Goal: Task Accomplishment & Management: Manage account settings

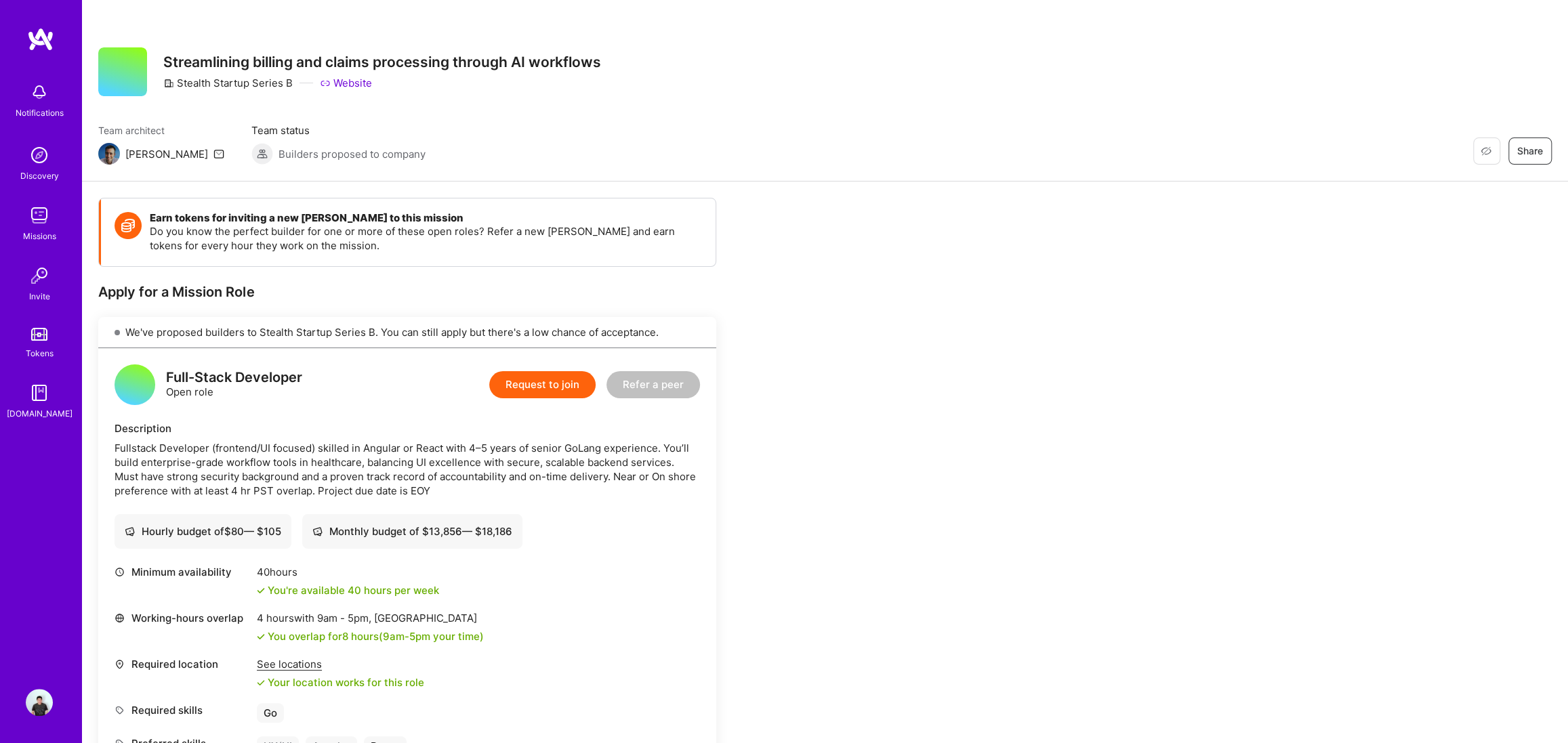
click at [364, 80] on link "Website" at bounding box center [346, 83] width 53 height 14
click at [31, 217] on img at bounding box center [39, 216] width 27 height 27
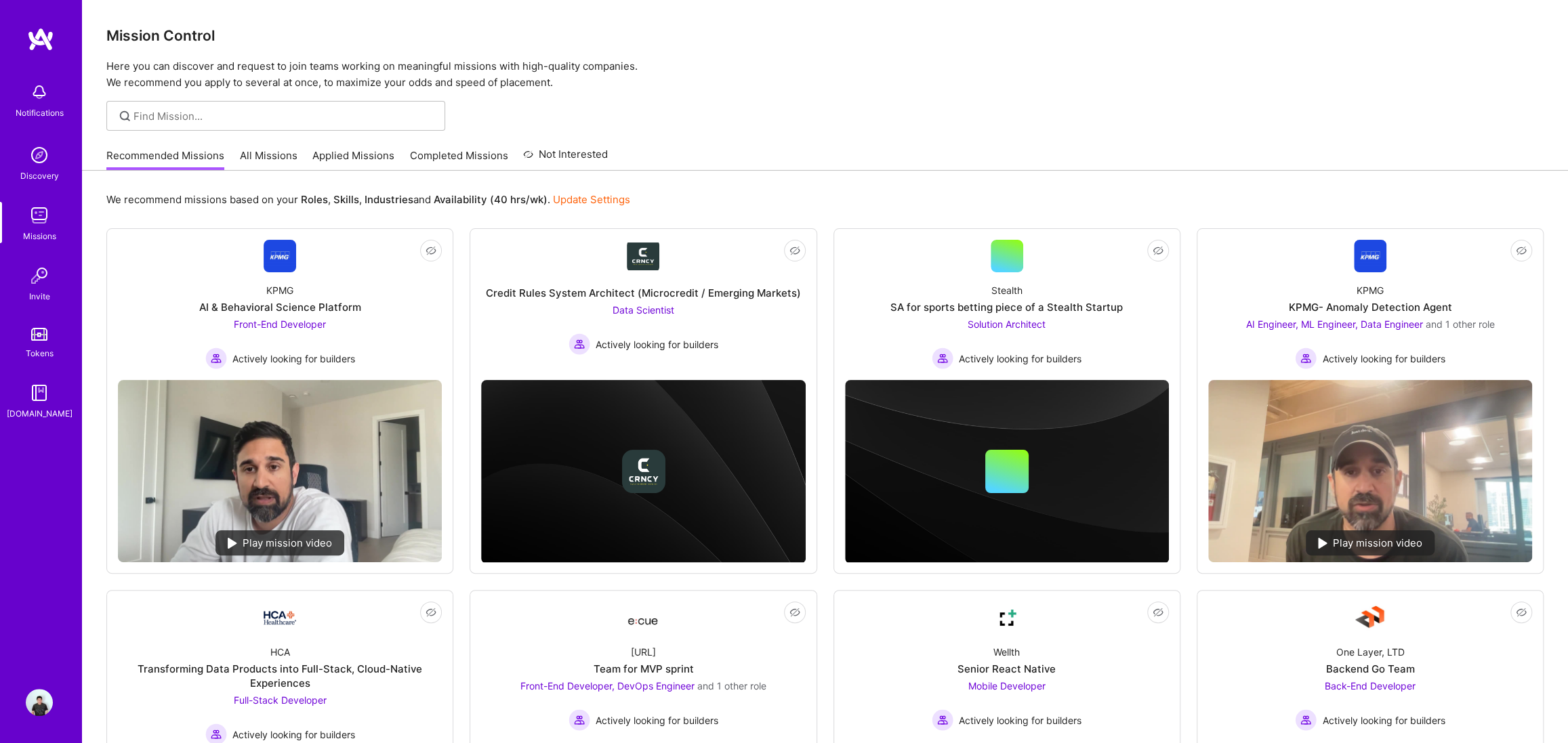
click at [584, 193] on link "Update Settings" at bounding box center [591, 199] width 78 height 13
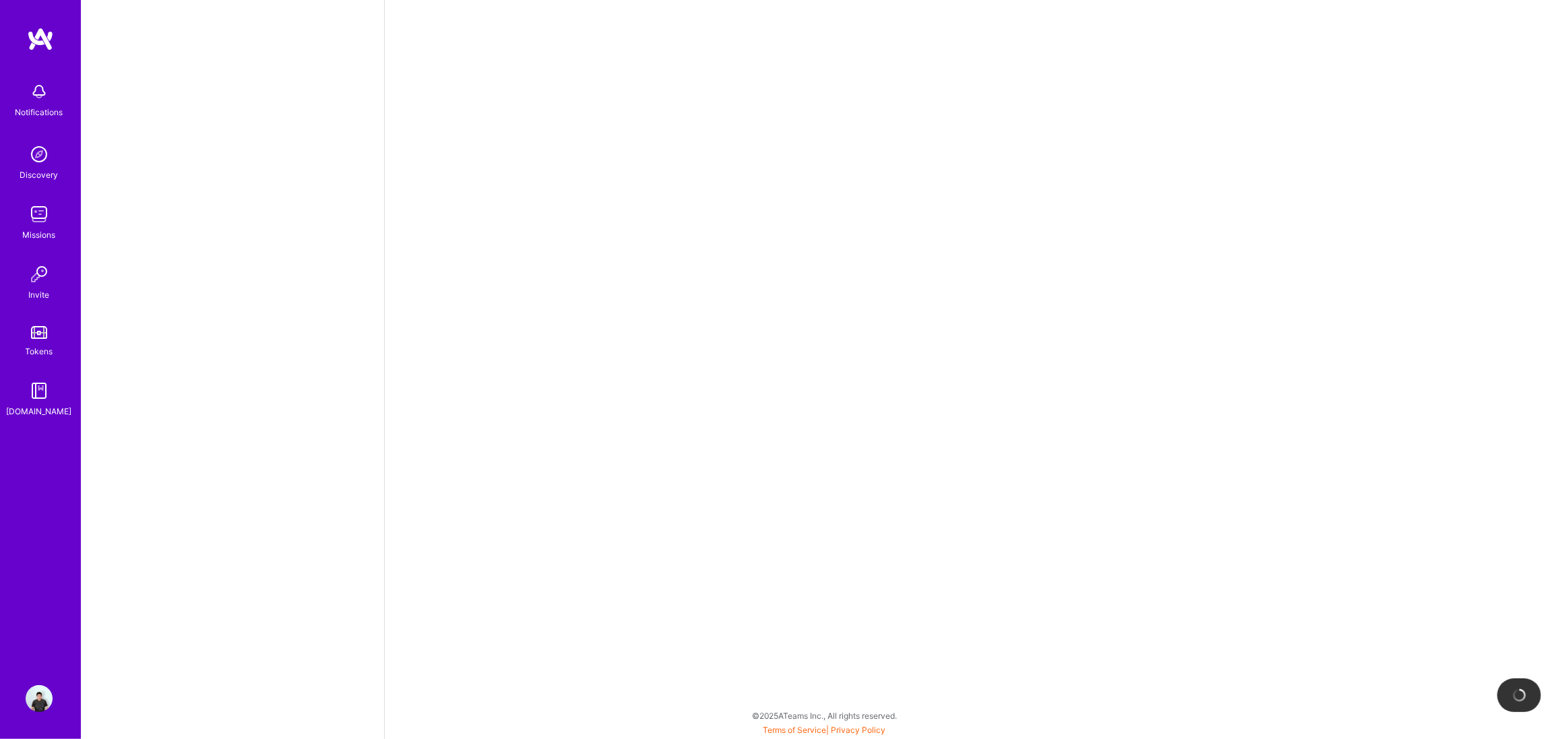
select select "US"
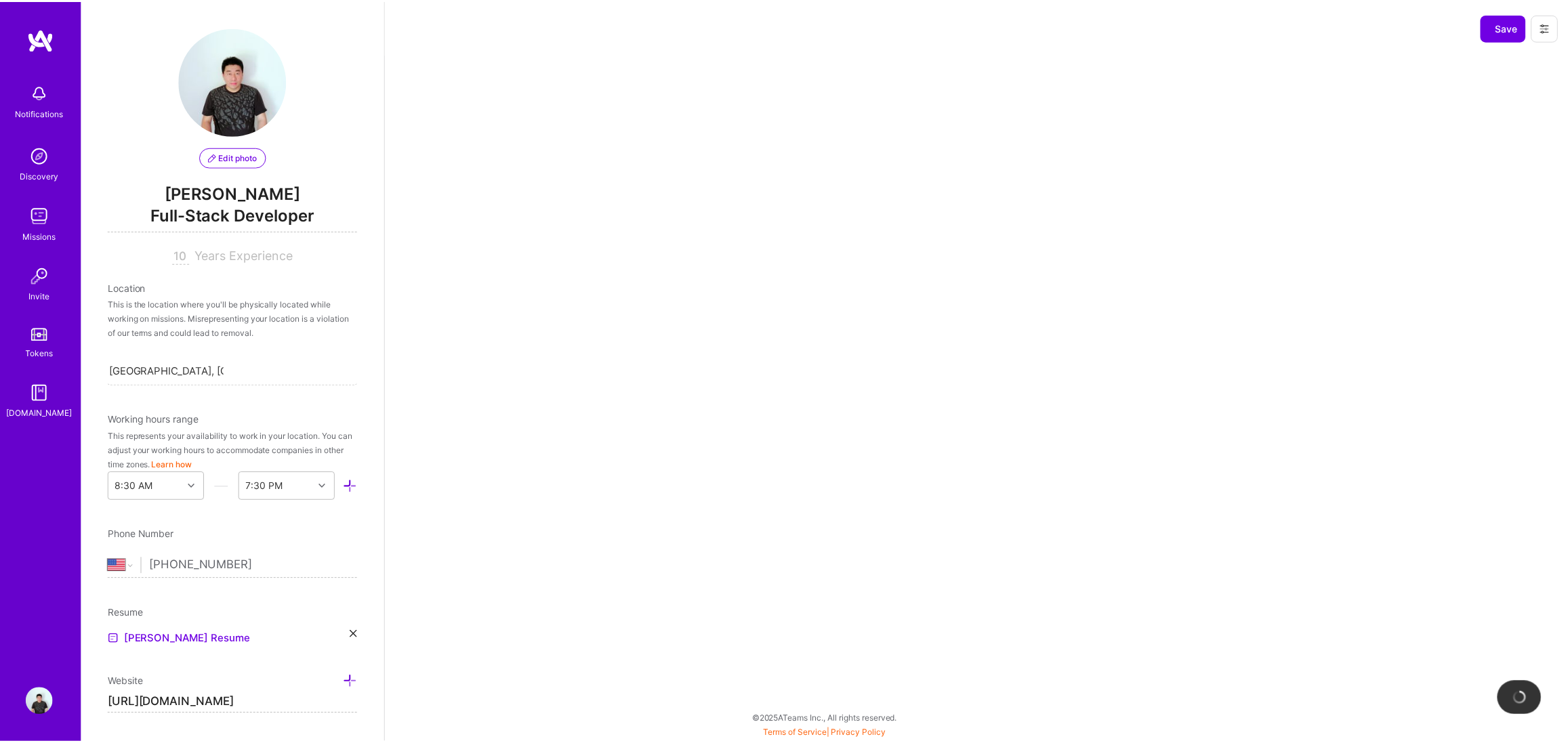
scroll to position [431, 0]
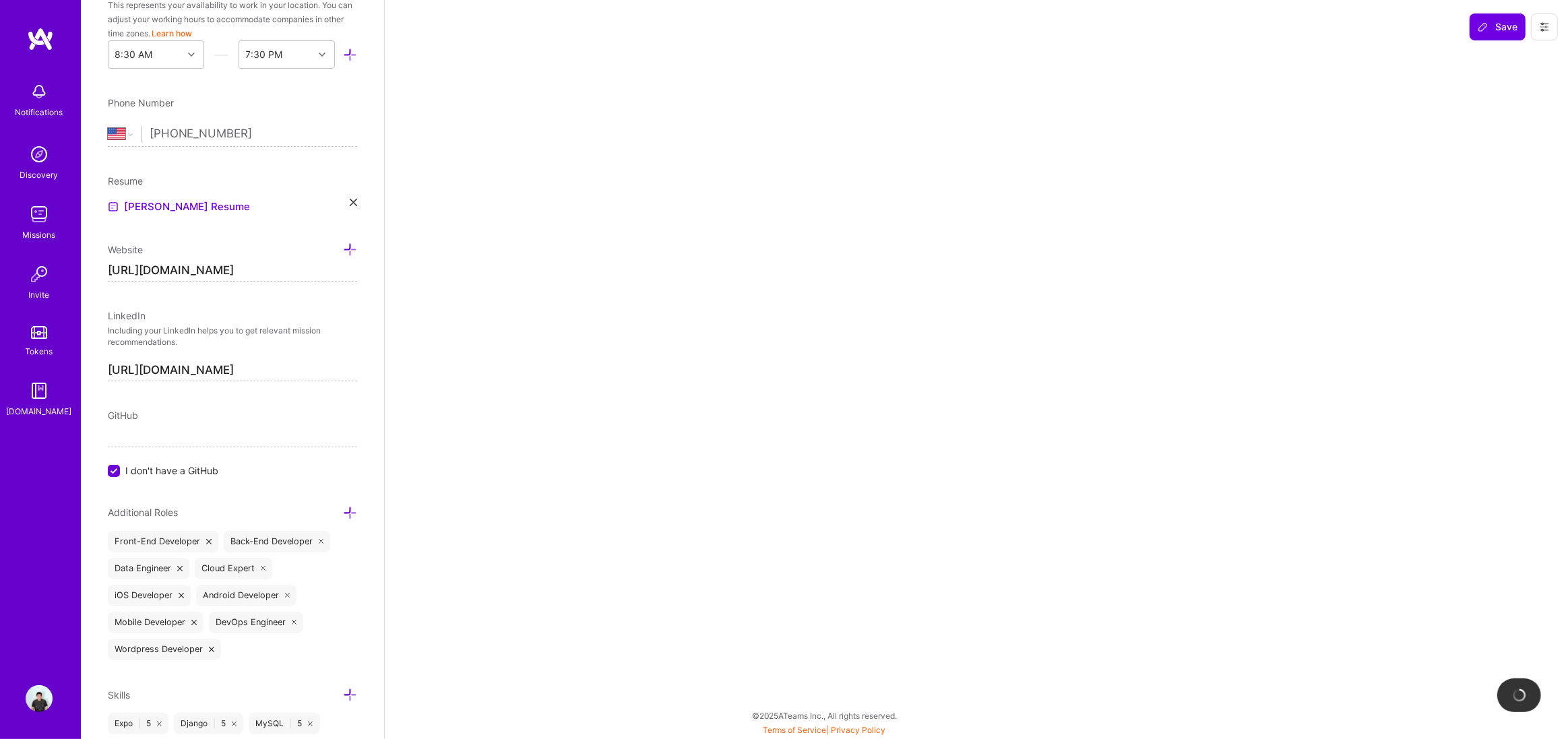
select select "Right Now"
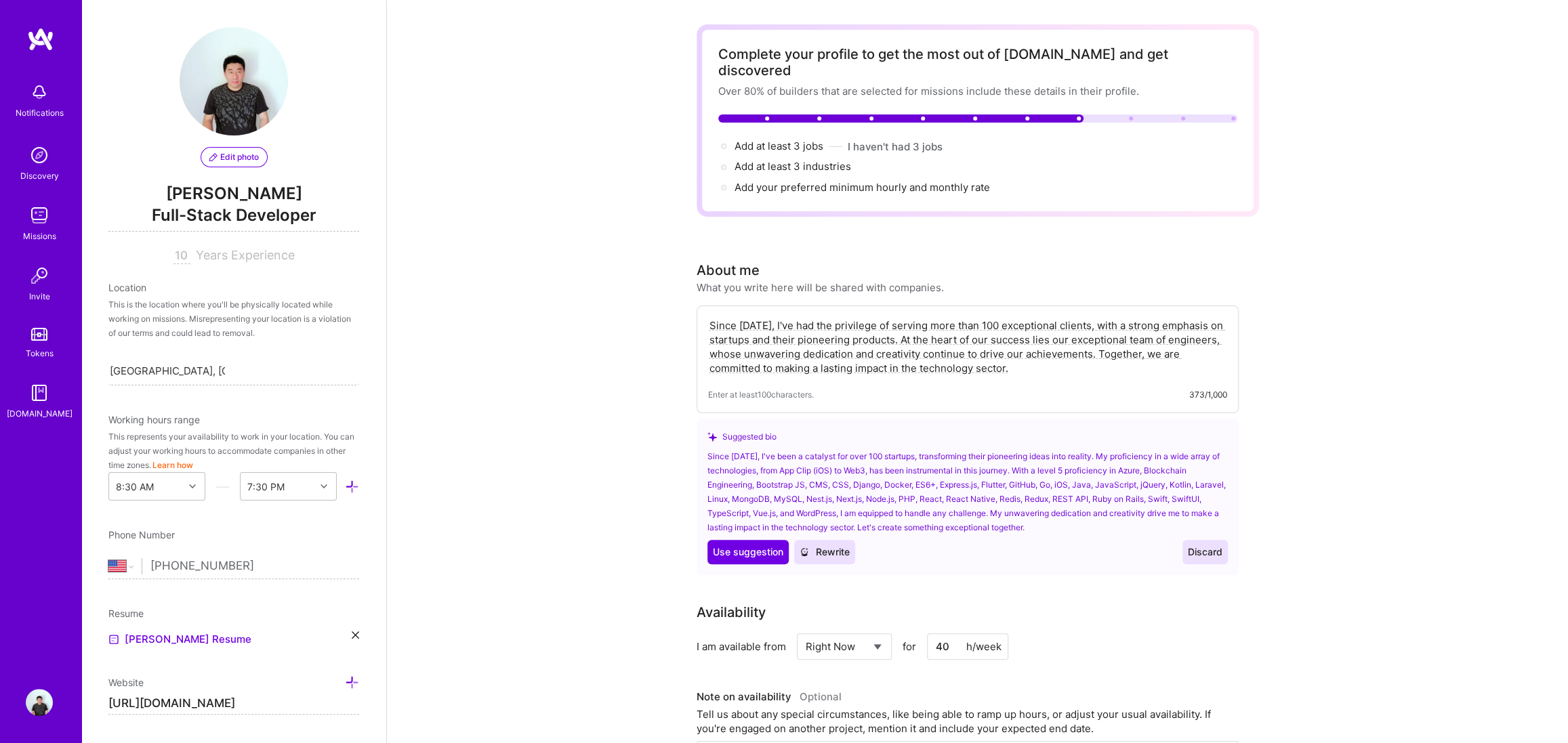
scroll to position [63, 0]
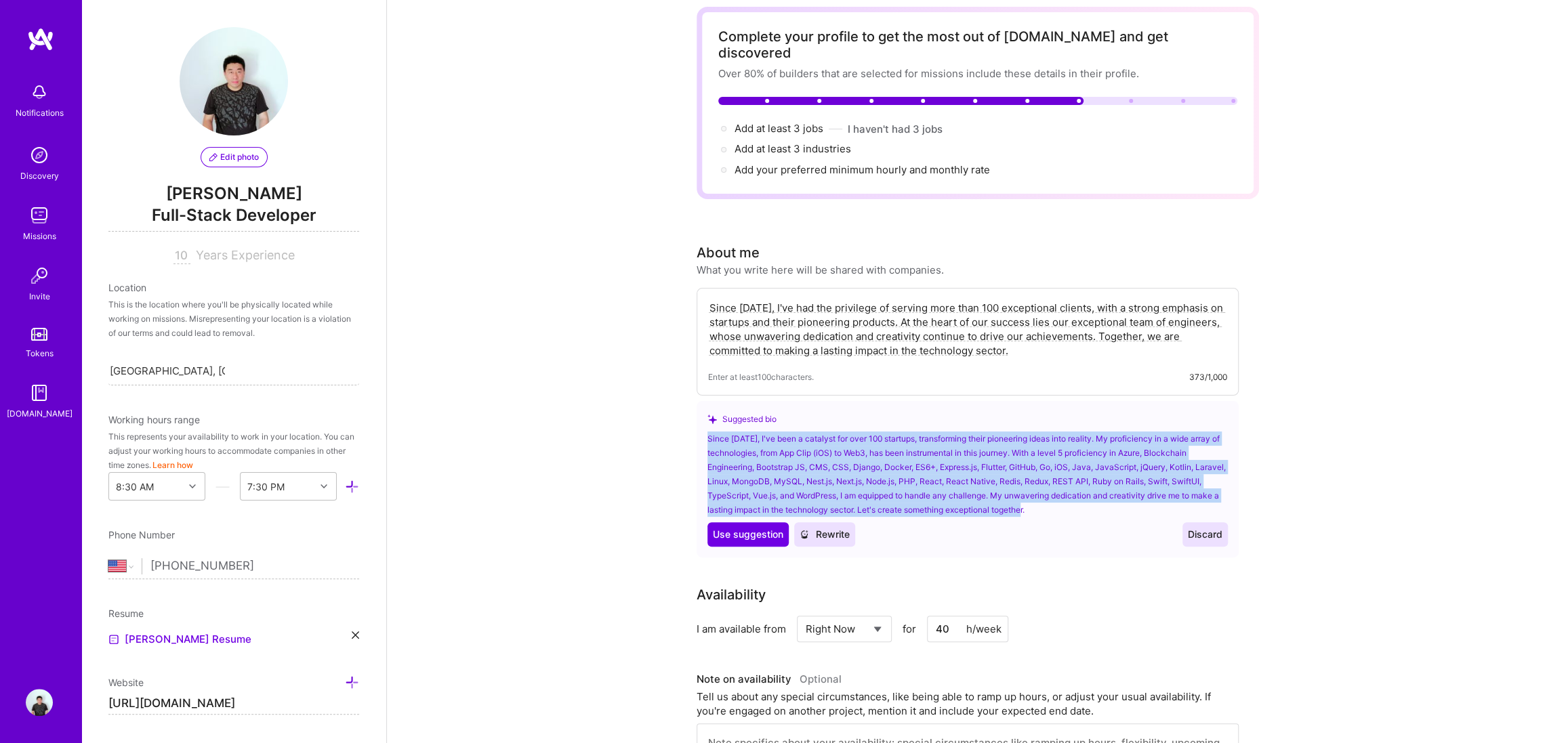
drag, startPoint x: 1080, startPoint y: 496, endPoint x: 706, endPoint y: 425, distance: 380.7
click at [707, 431] on div "Since [DATE], I've been a catalyst for over 100 startups, transforming their pi…" at bounding box center [967, 473] width 521 height 85
copy div "Since [DATE], I've been a catalyst for over 100 startups, transforming their pi…"
click at [753, 527] on span "Use suggestion" at bounding box center [748, 534] width 71 height 13
type textarea "Since [DATE], I've been a catalyst for over 100 startups, transforming their pi…"
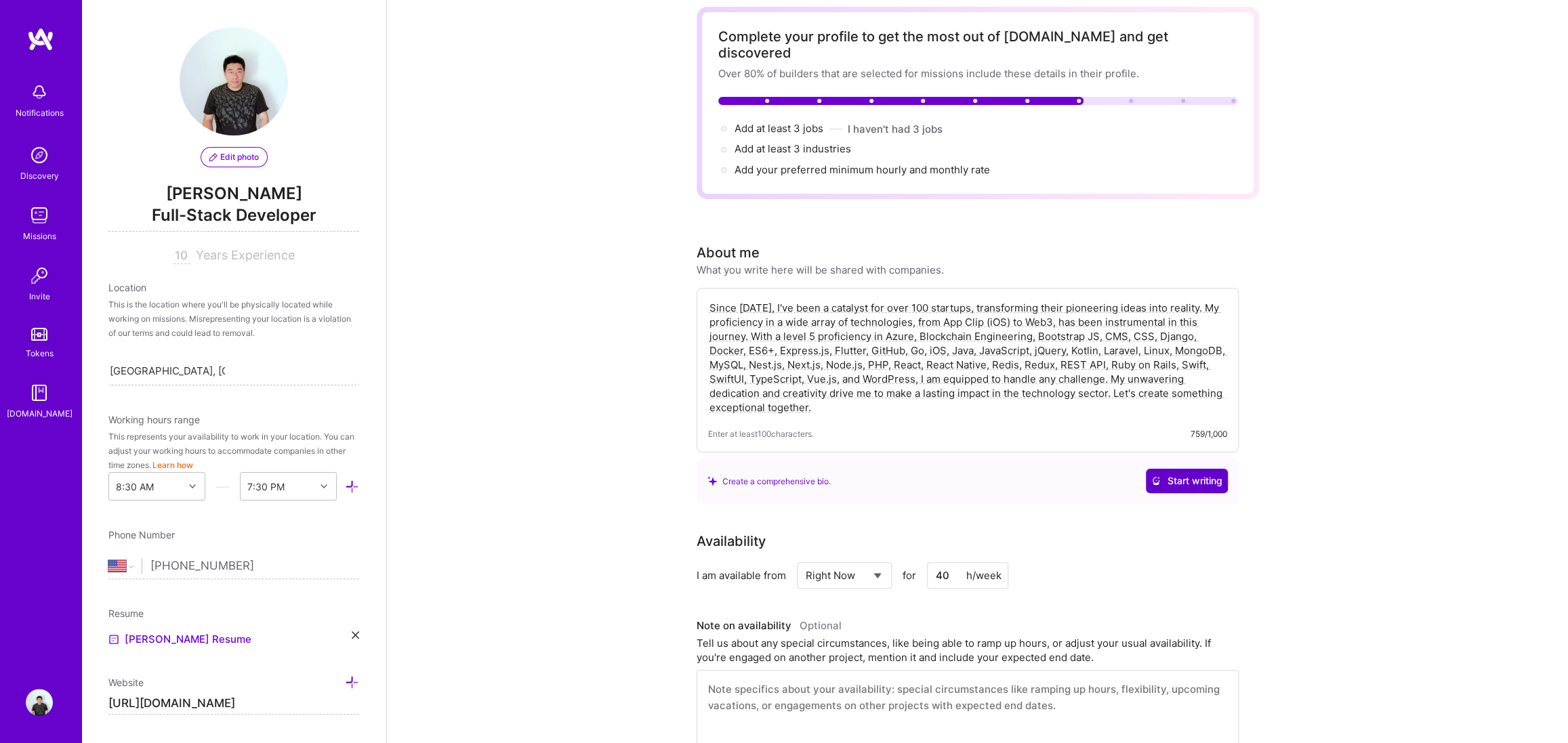
click at [1201, 474] on span "Start writing" at bounding box center [1186, 480] width 71 height 13
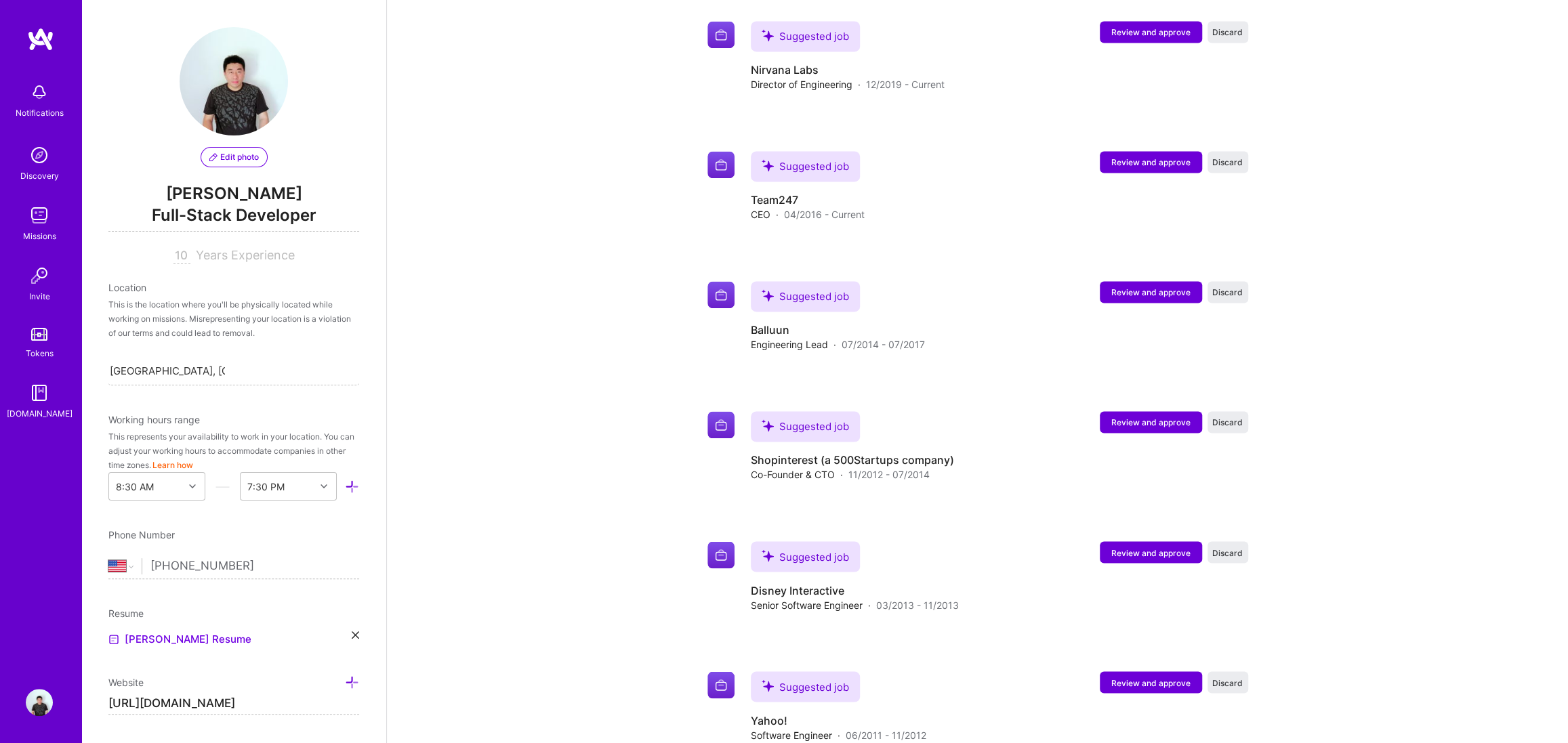
scroll to position [1313, 0]
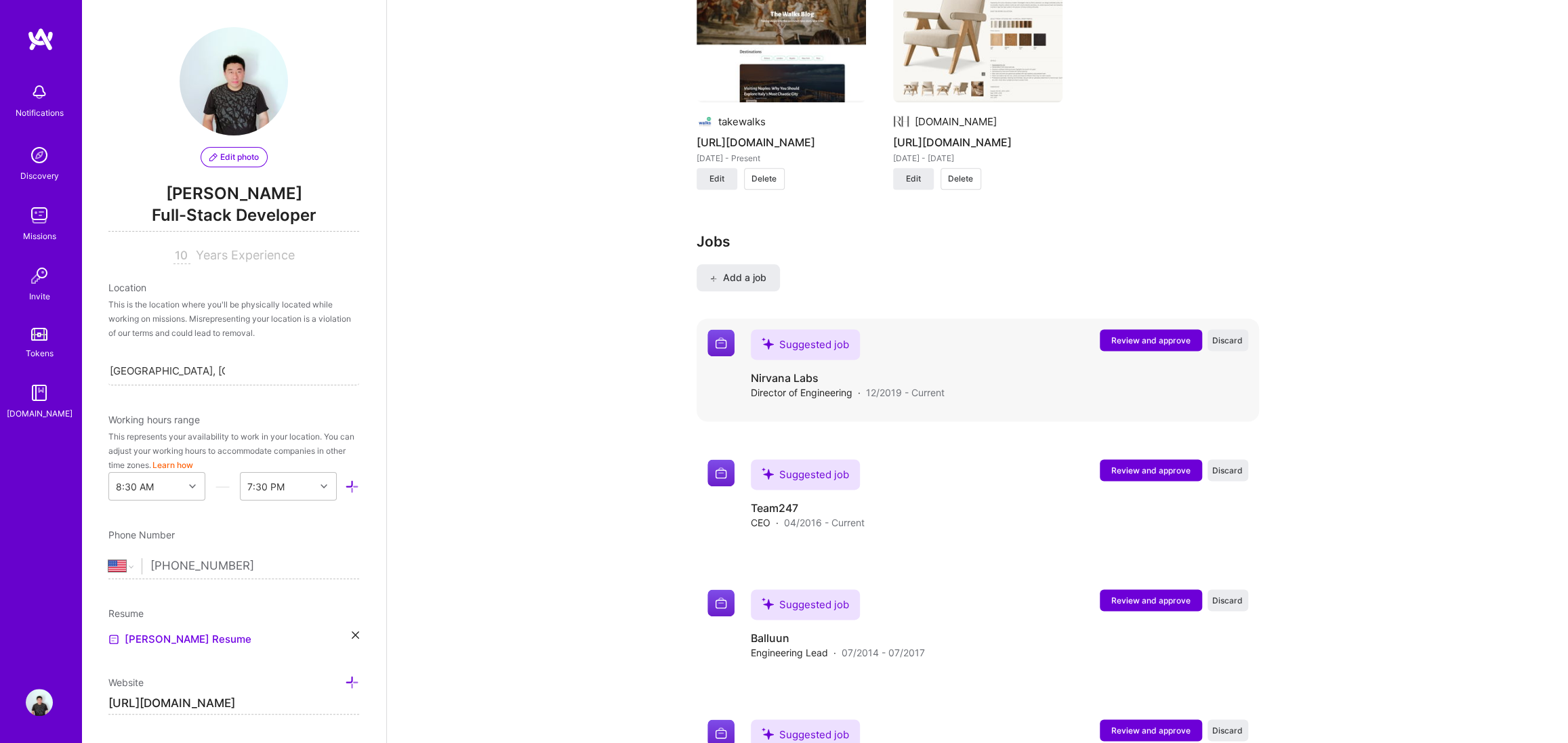
click at [793, 338] on div "Suggested job" at bounding box center [805, 344] width 109 height 31
click at [800, 348] on div "Suggested job" at bounding box center [805, 344] width 109 height 31
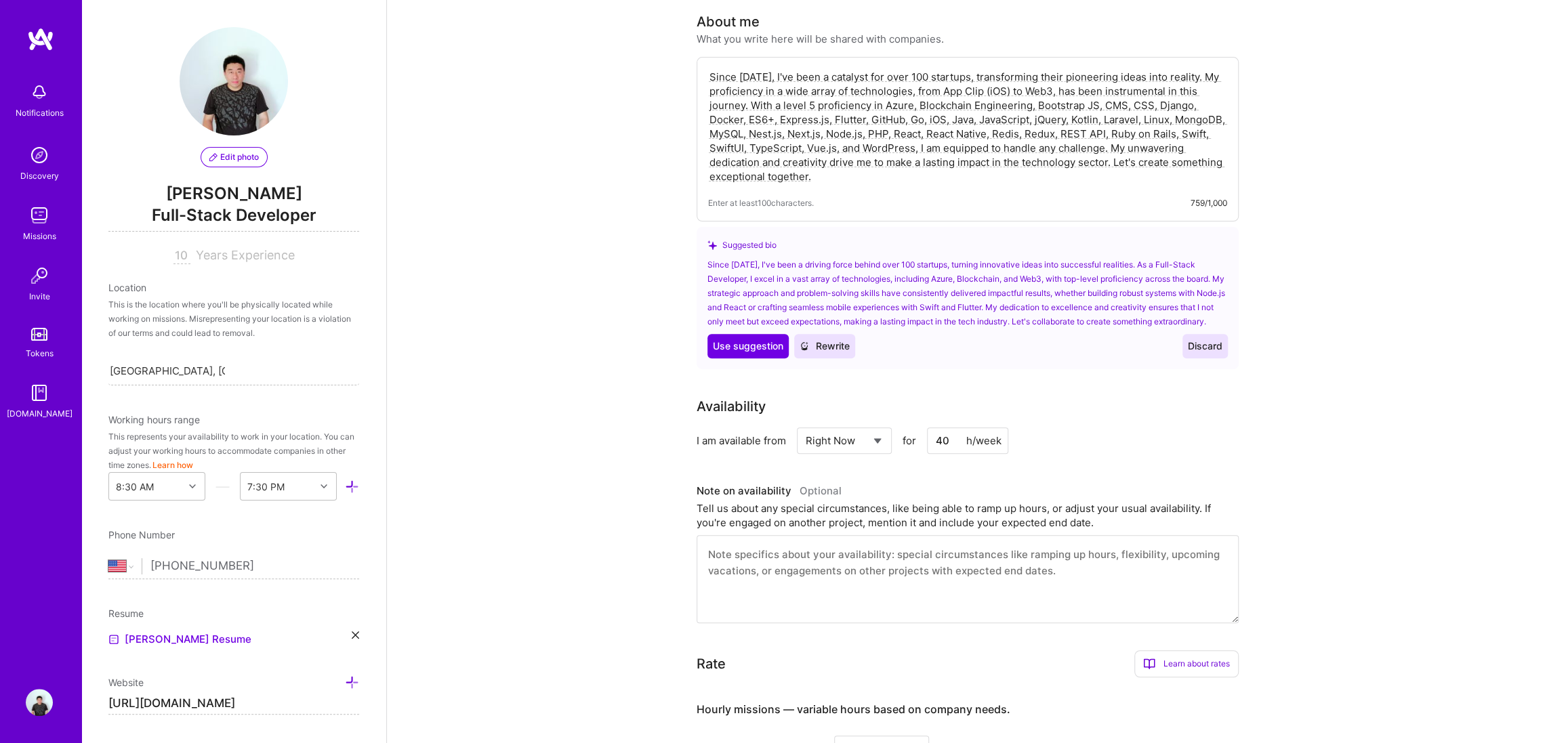
scroll to position [0, 0]
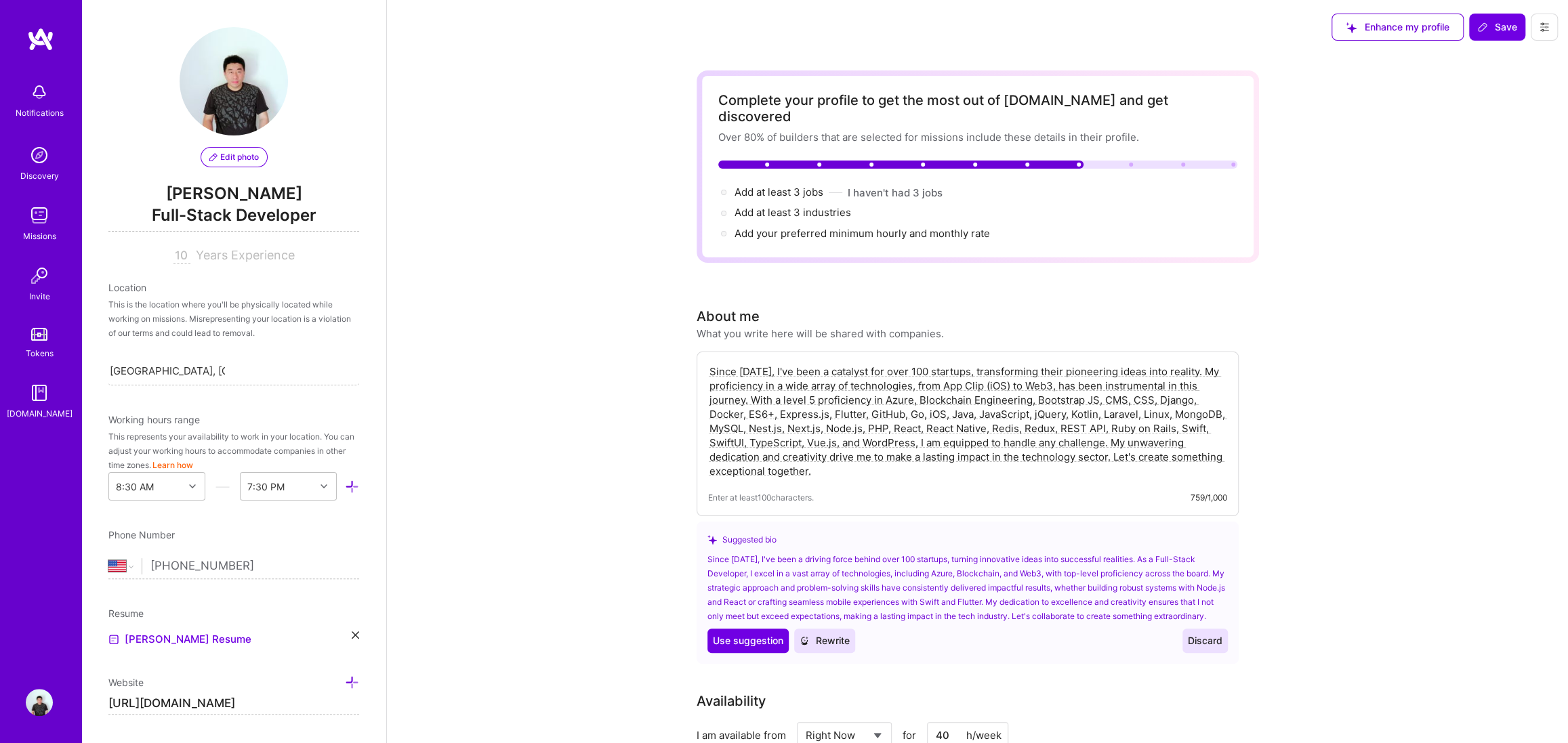
click at [1469, 37] on div "Save" at bounding box center [1497, 27] width 56 height 27
click at [1473, 35] on button "Save" at bounding box center [1497, 27] width 56 height 27
click at [1486, 31] on icon at bounding box center [1483, 27] width 11 height 11
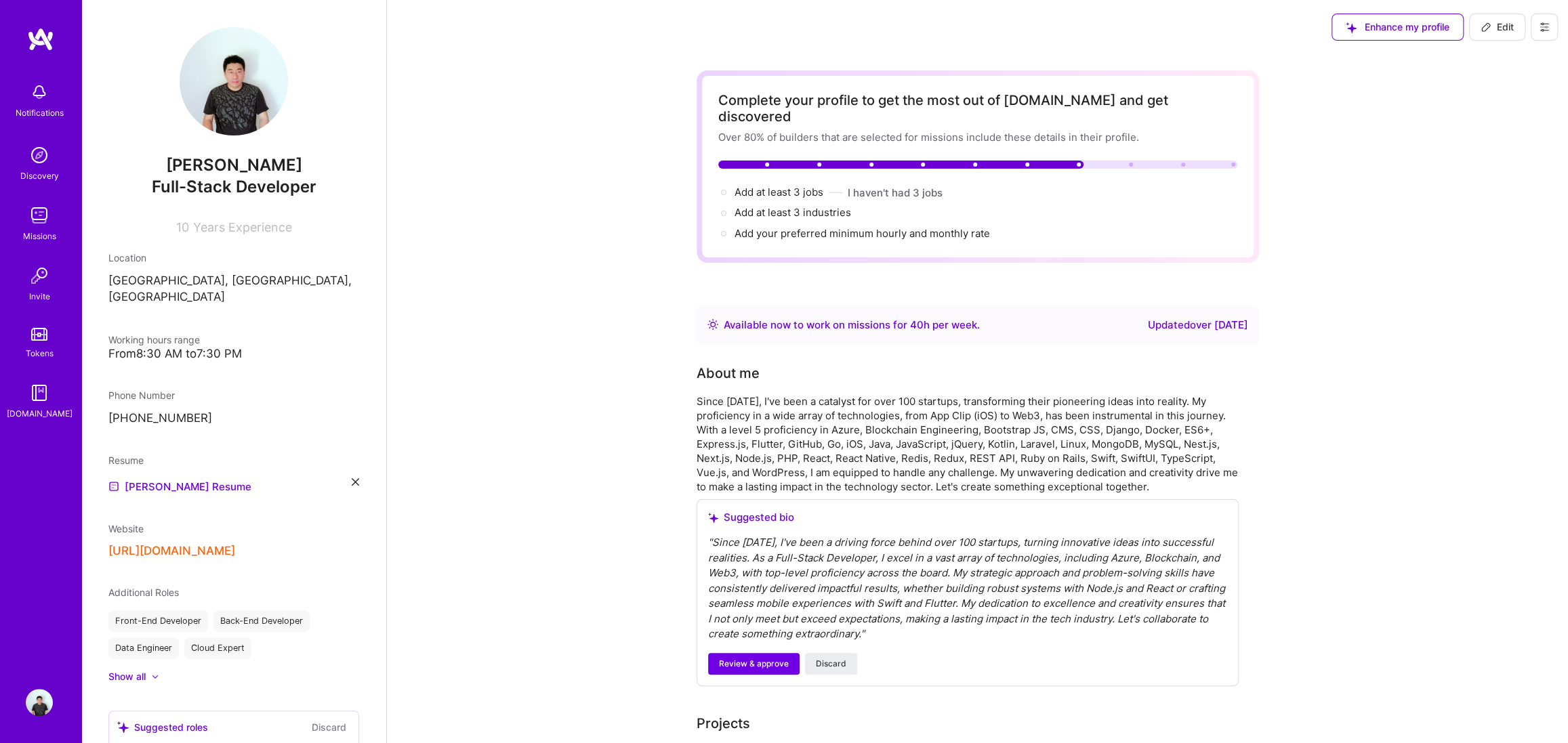
click at [47, 94] on img at bounding box center [39, 92] width 27 height 27
click at [40, 165] on img at bounding box center [39, 155] width 27 height 27
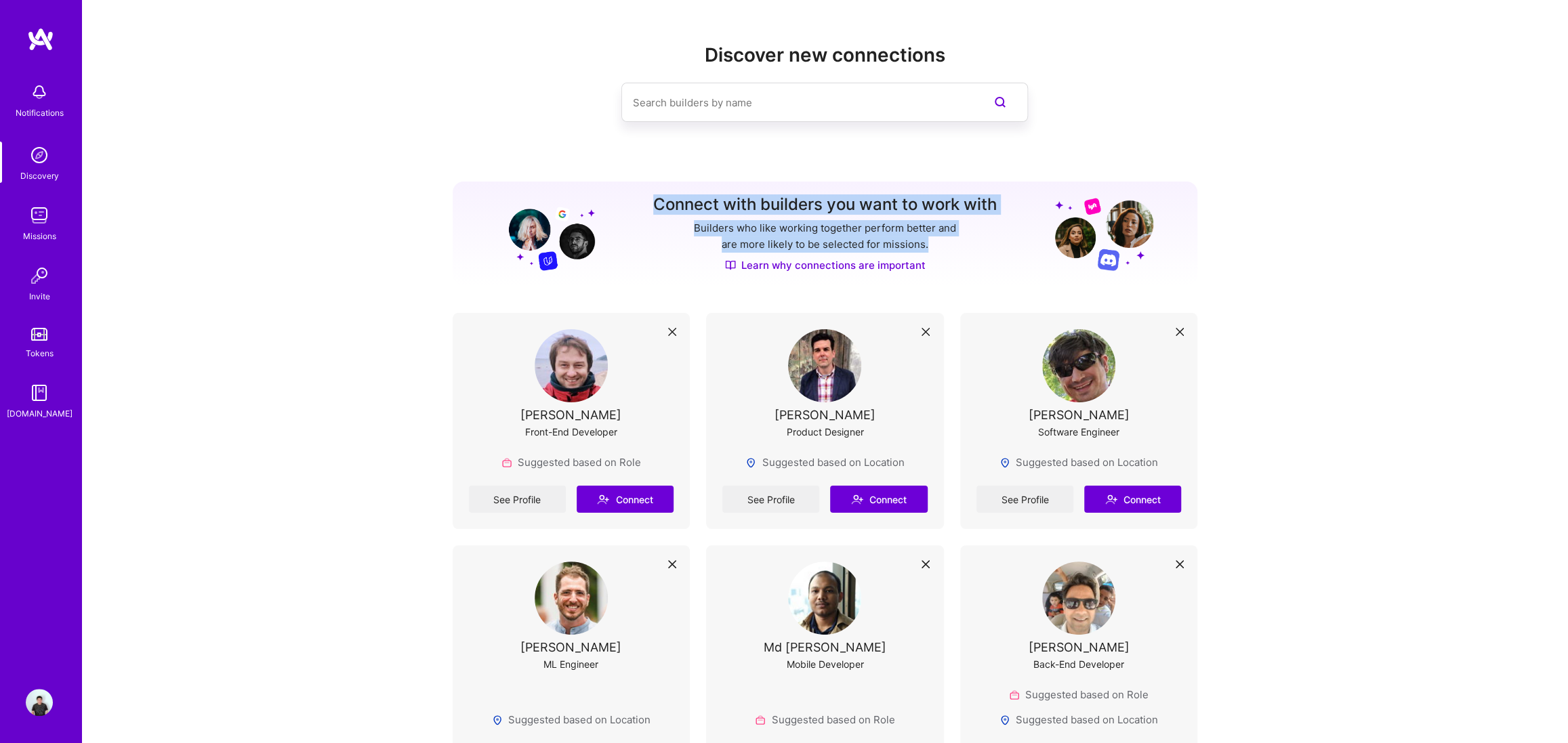
drag, startPoint x: 646, startPoint y: 184, endPoint x: 941, endPoint y: 270, distance: 307.3
click at [941, 270] on div "Connect with builders you want to work with Builders who like working together …" at bounding box center [825, 234] width 746 height 104
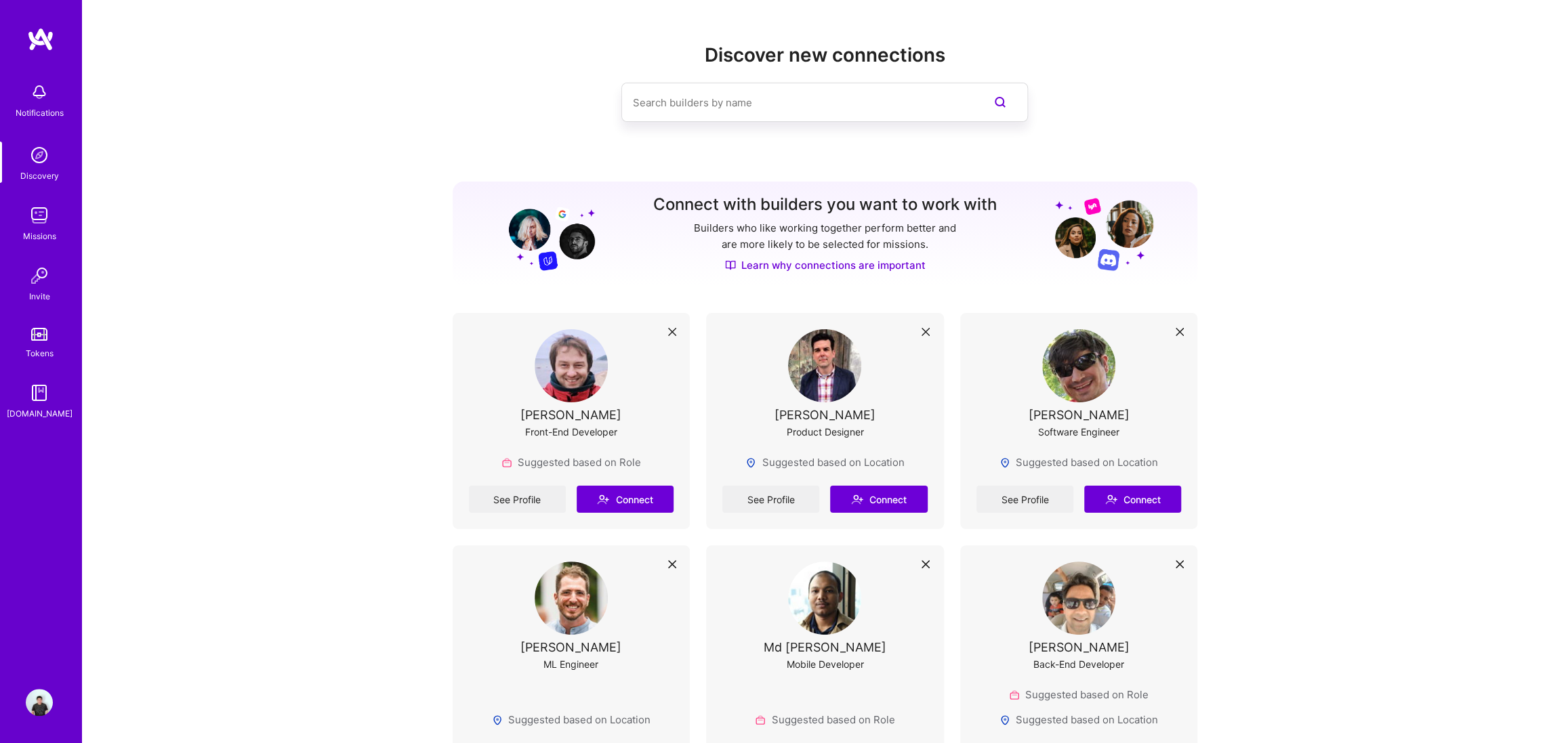
click at [944, 275] on div "Connect with builders you want to work with Builders who like working together …" at bounding box center [825, 234] width 746 height 104
click at [891, 265] on link "Learn why connections are important" at bounding box center [826, 265] width 201 height 14
click at [460, 96] on div at bounding box center [825, 102] width 746 height 39
click at [535, 501] on link "See Profile" at bounding box center [517, 499] width 97 height 27
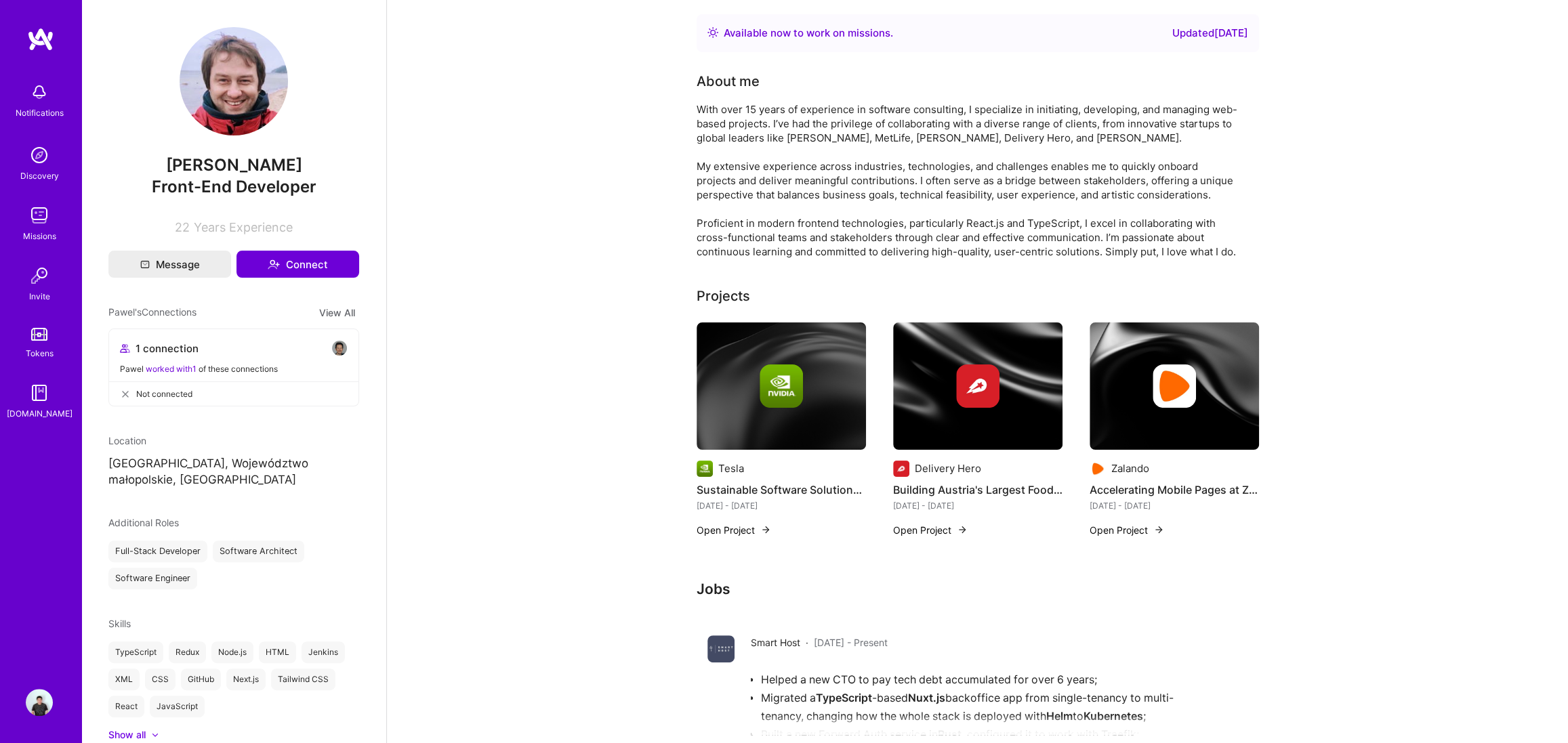
click at [30, 229] on div "Missions" at bounding box center [39, 236] width 33 height 14
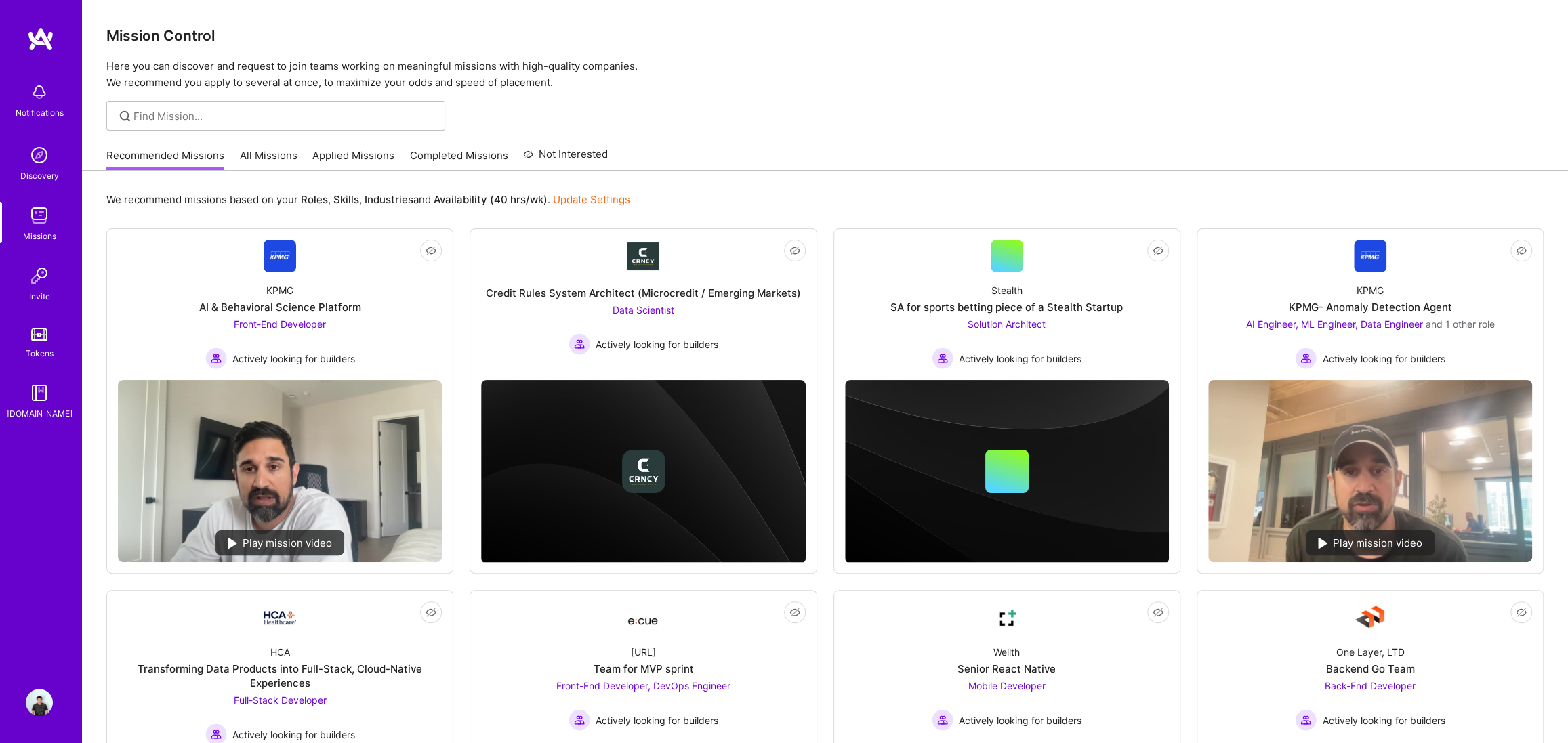
click at [40, 395] on img at bounding box center [39, 393] width 27 height 27
